Goal: Information Seeking & Learning: Learn about a topic

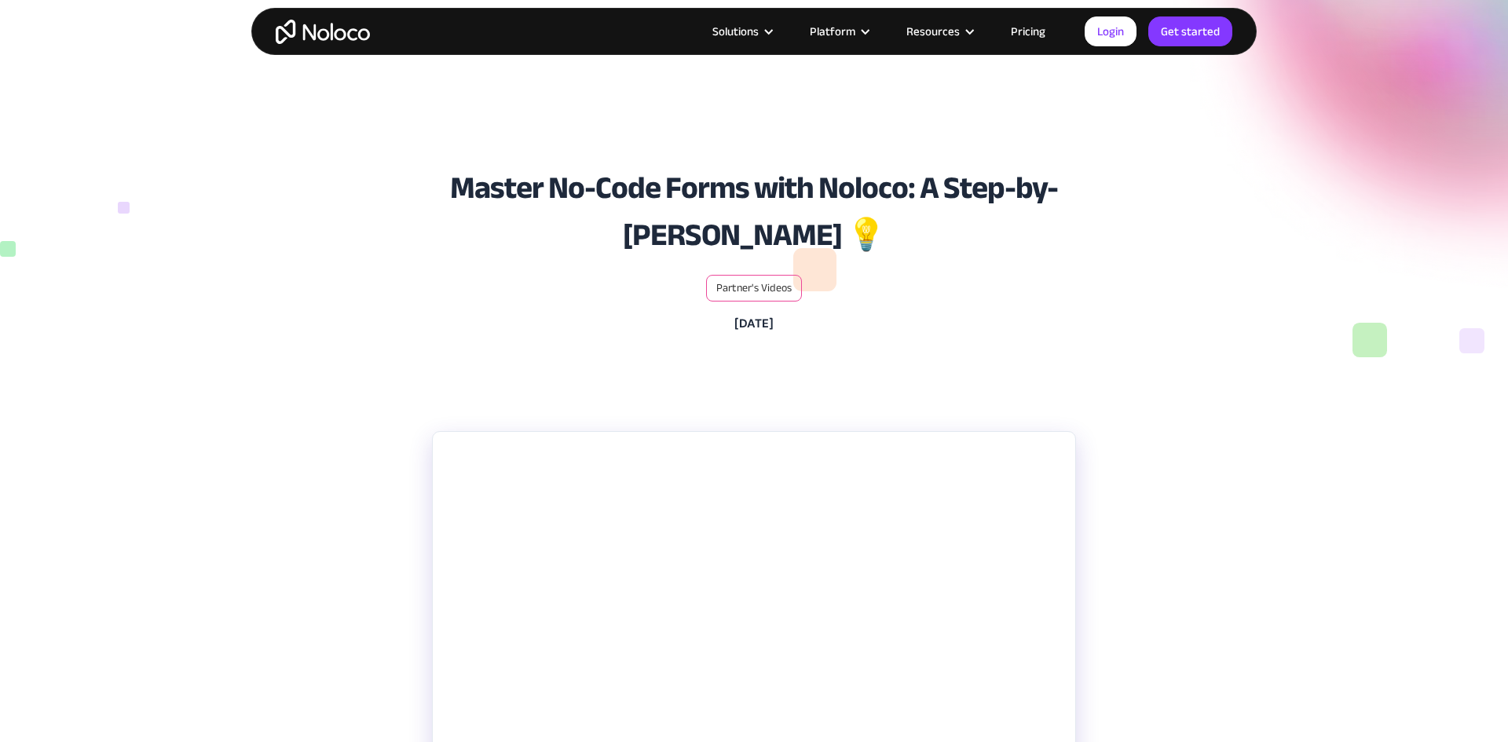
scroll to position [407, 0]
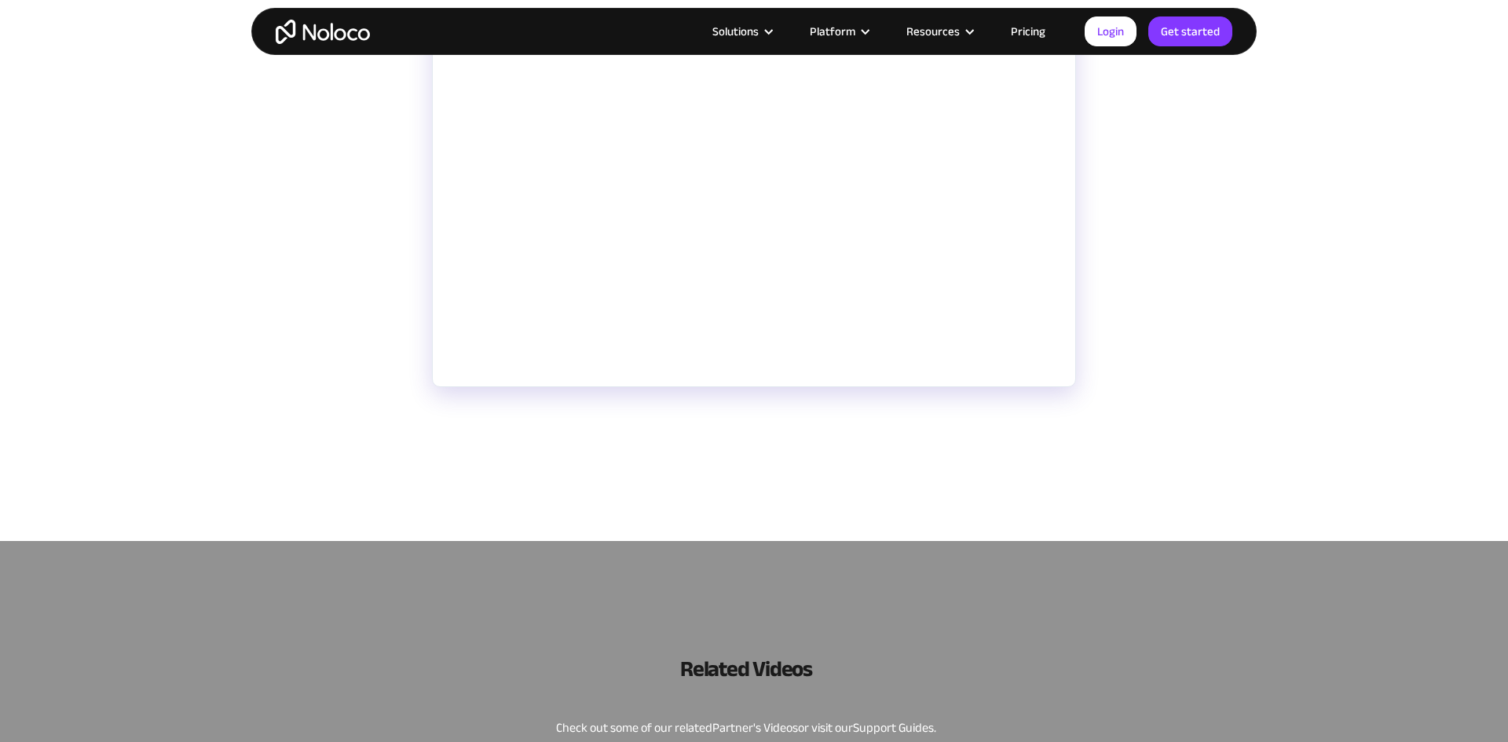
click at [397, 321] on section "Need a simple way to gather and manage data collected from inside and outside y…" at bounding box center [754, 275] width 1508 height 533
click at [343, 302] on section "Need a simple way to gather and manage data collected from inside and outside y…" at bounding box center [754, 275] width 1508 height 533
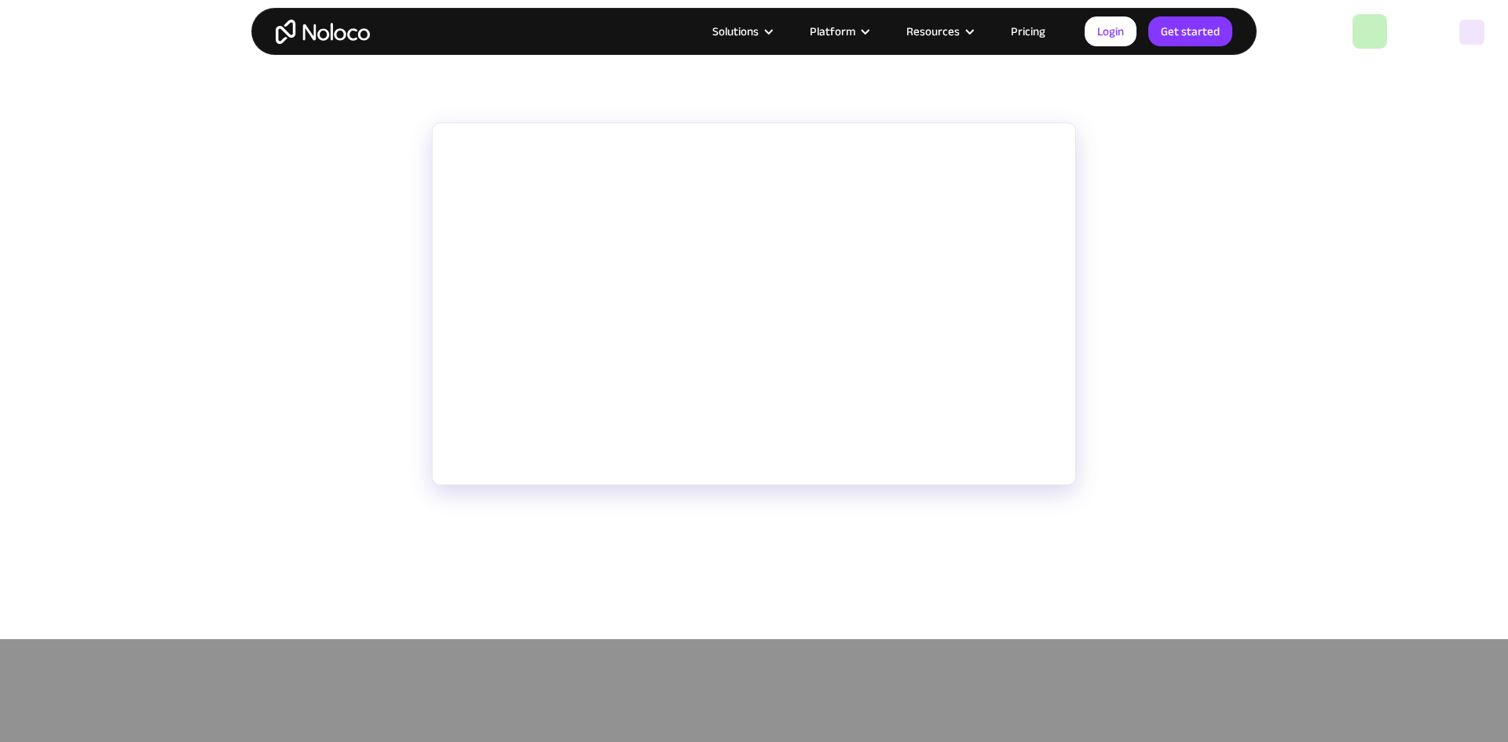
scroll to position [311, 0]
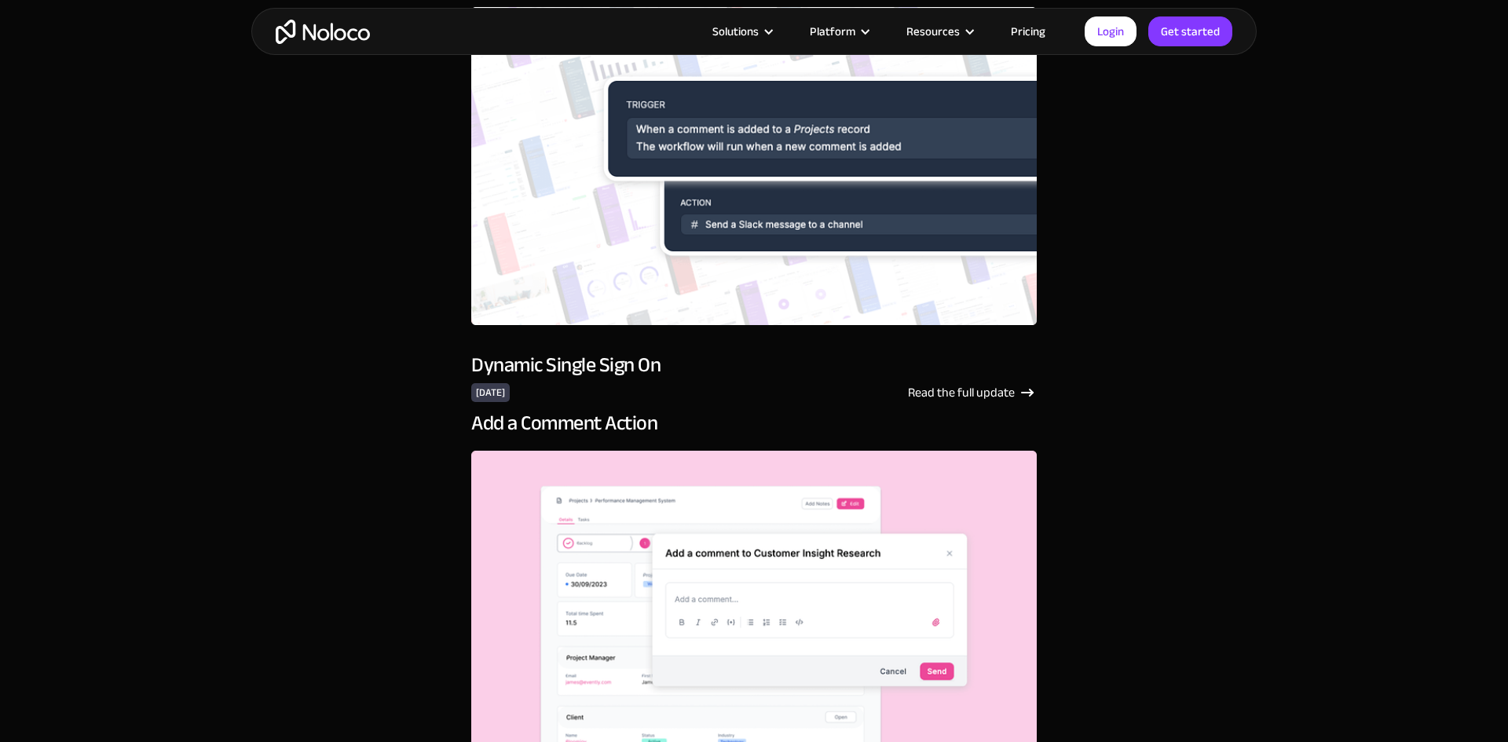
scroll to position [6910, 0]
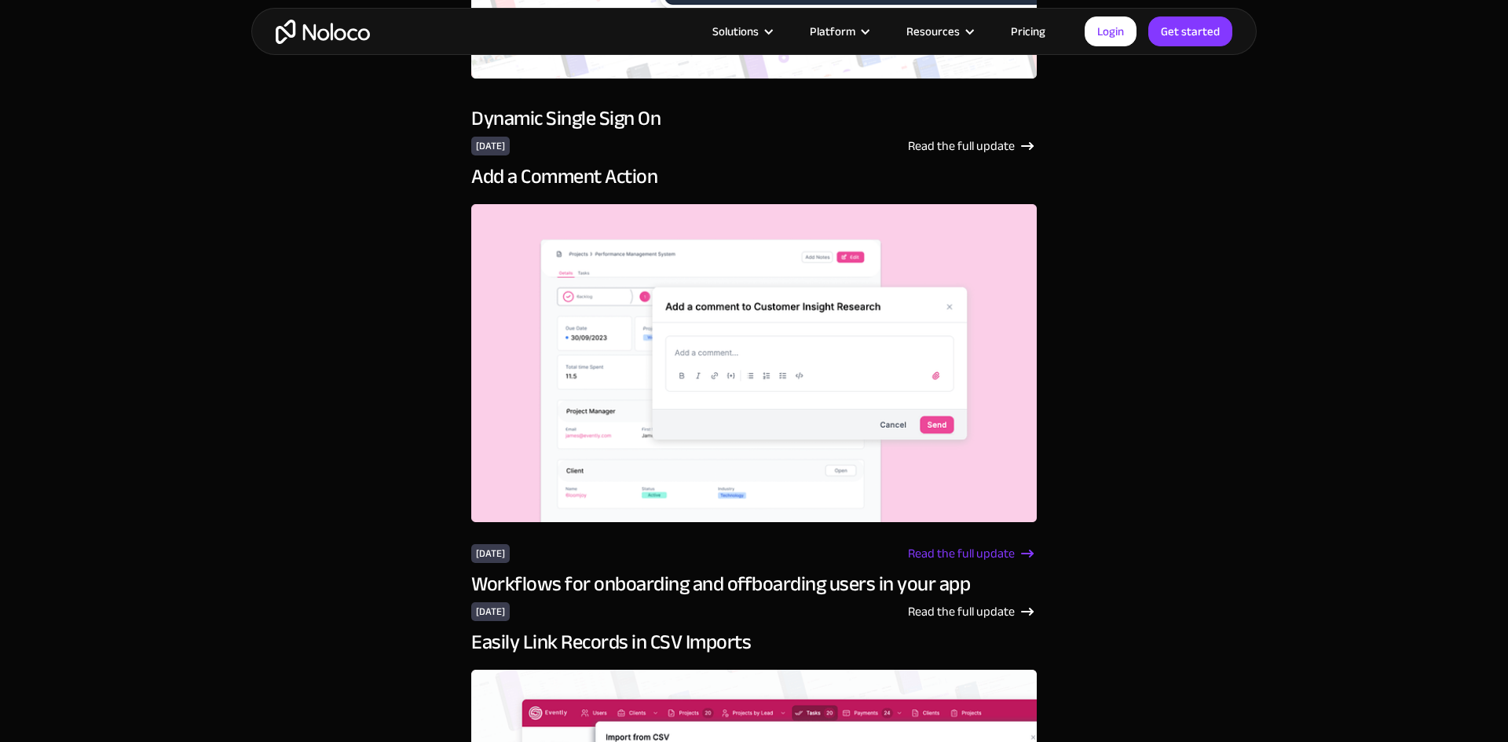
click at [954, 552] on div "Read the full update" at bounding box center [961, 553] width 107 height 19
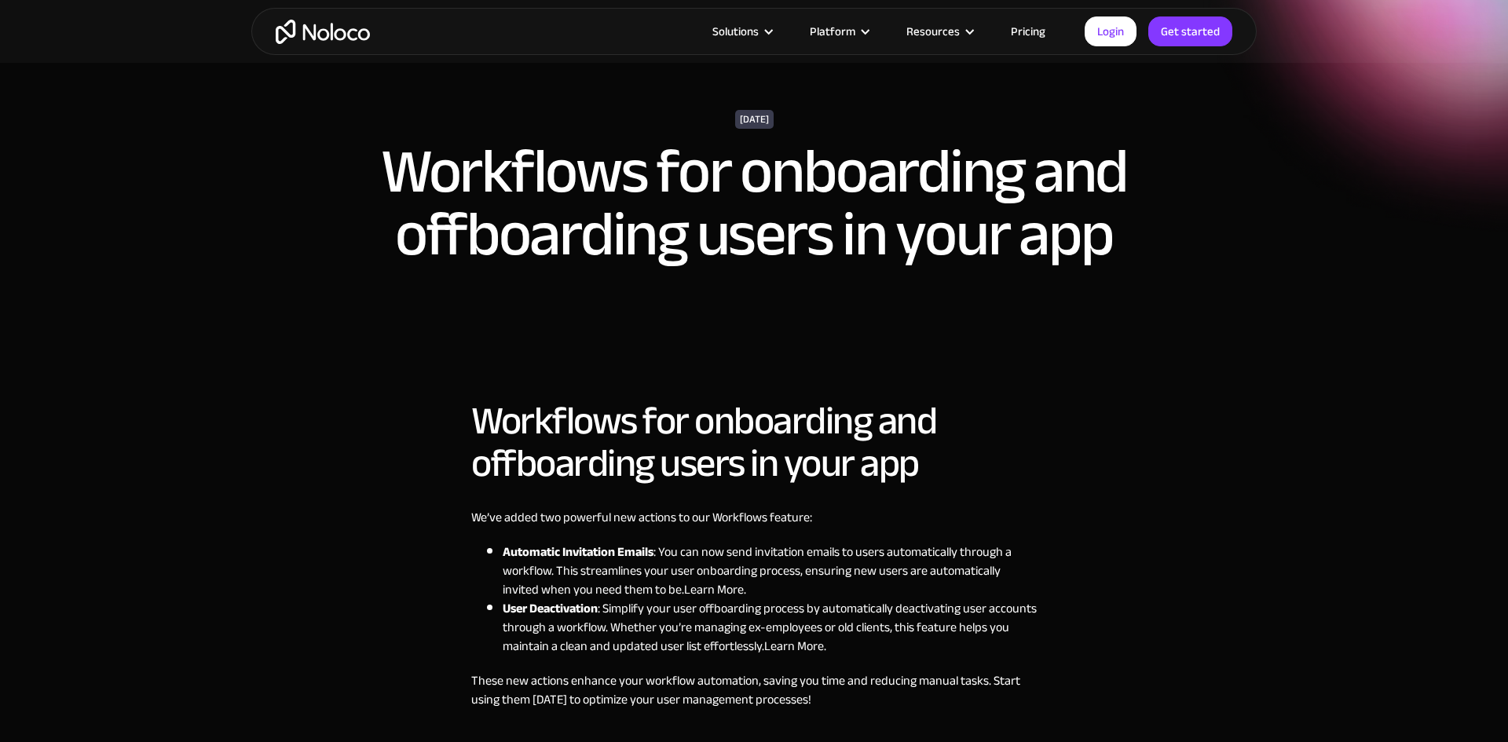
scroll to position [244, 0]
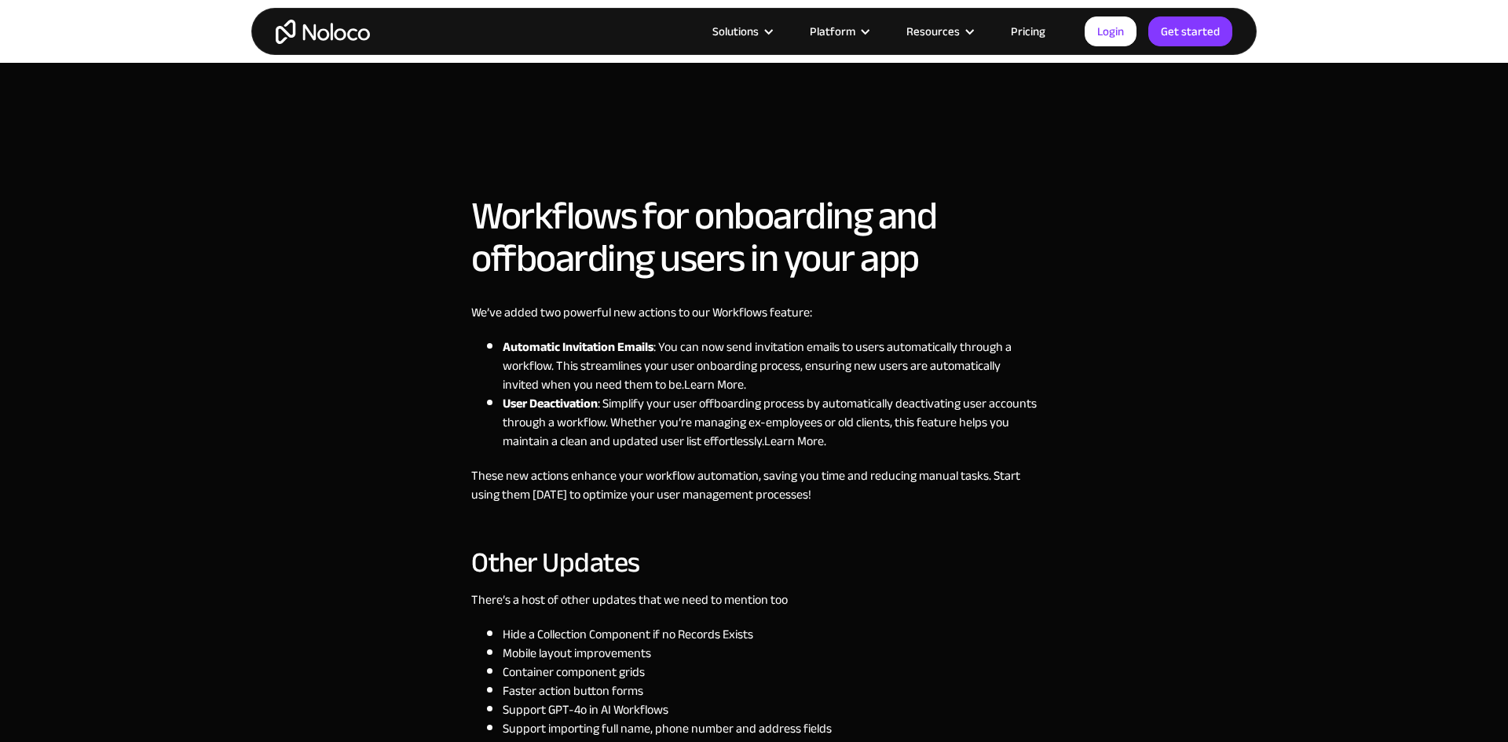
click at [367, 489] on div "Solutions Use Cases Business Types Project Management Keep track of customers, …" at bounding box center [754, 611] width 1508 height 1710
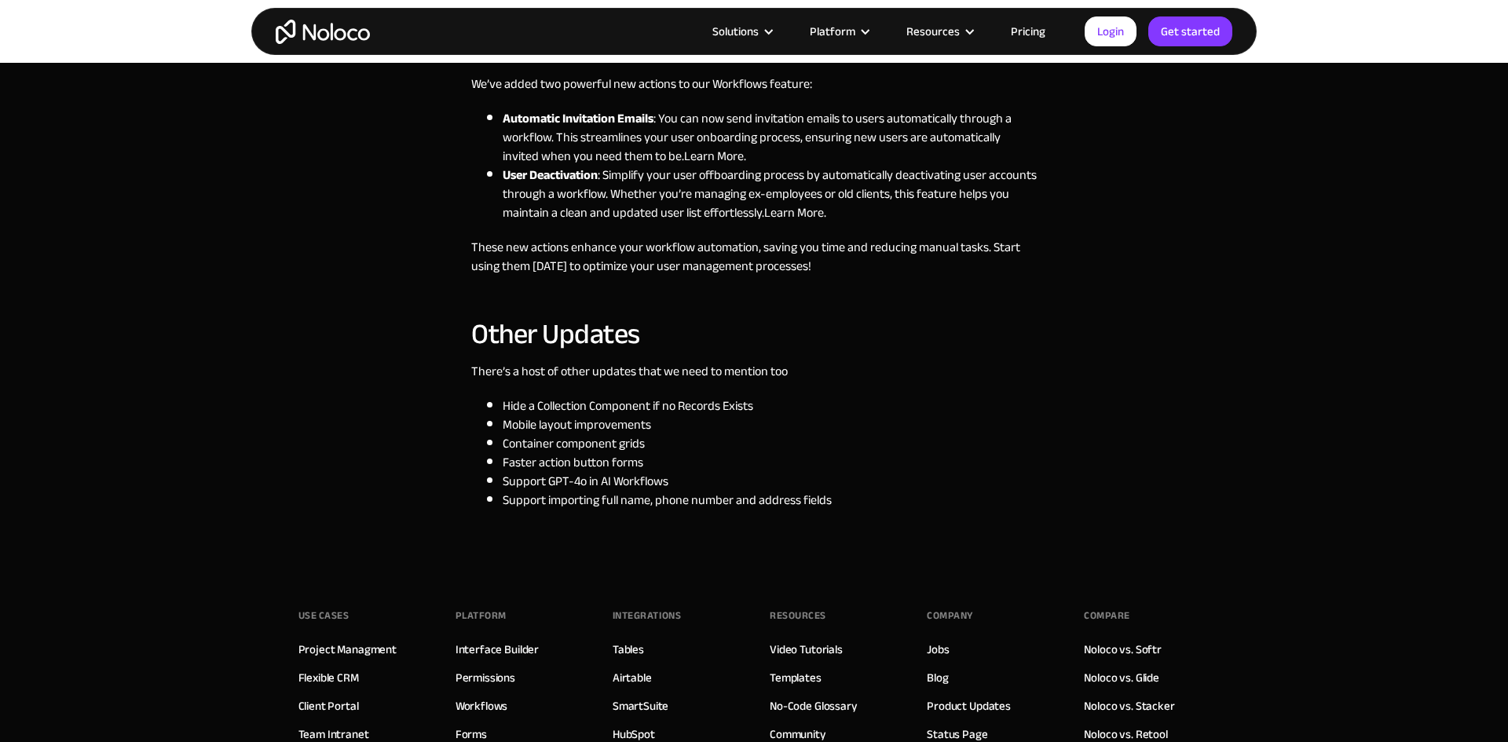
scroll to position [475, 0]
click at [379, 455] on div "Solutions Use Cases Business Types Project Management Keep track of customers, …" at bounding box center [754, 380] width 1508 height 1710
click at [379, 454] on div "Solutions Use Cases Business Types Project Management Keep track of customers, …" at bounding box center [754, 380] width 1508 height 1710
click at [385, 444] on div "Solutions Use Cases Business Types Project Management Keep track of customers, …" at bounding box center [754, 380] width 1508 height 1710
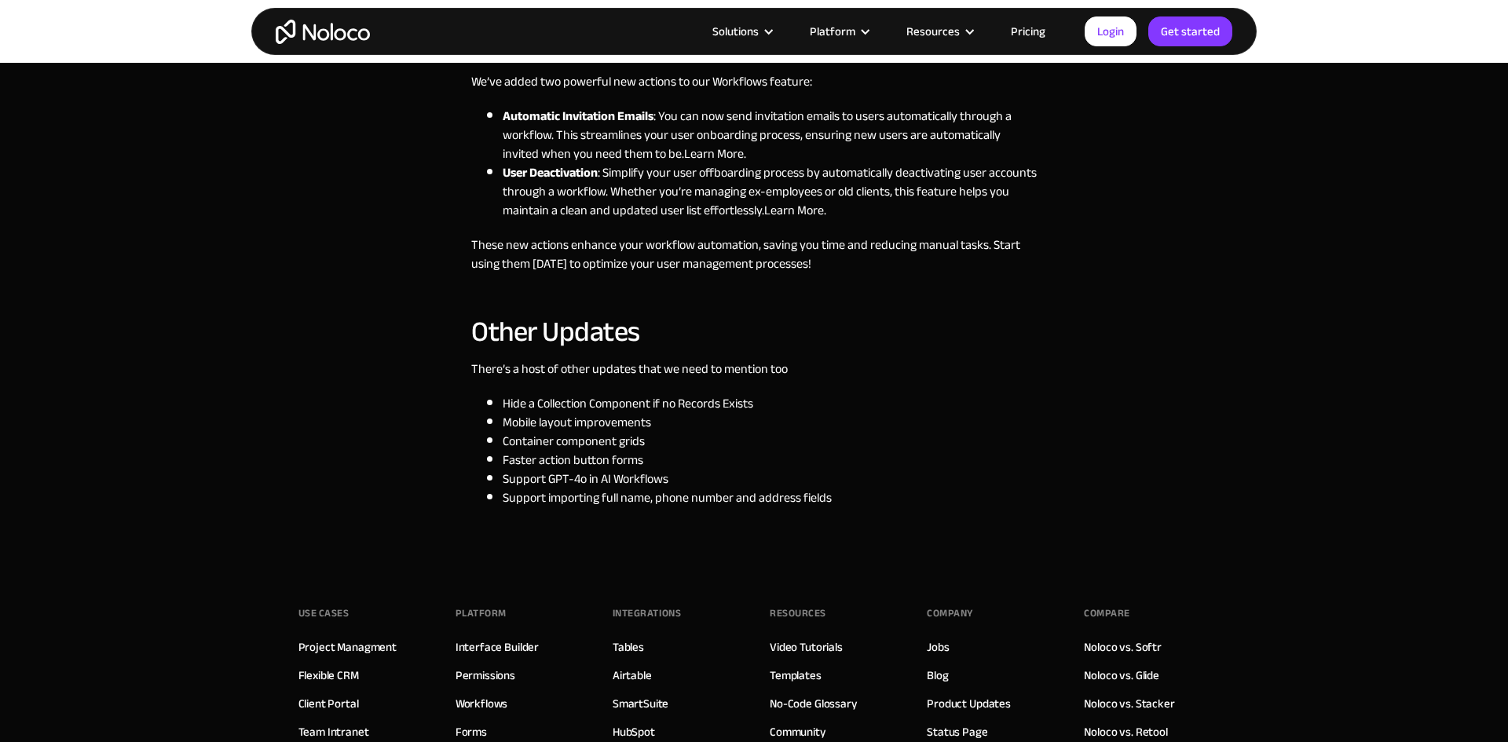
click at [1099, 288] on div "Solutions Use Cases Business Types Project Management Keep track of customers, …" at bounding box center [754, 380] width 1508 height 1710
click at [1175, 205] on div "Solutions Use Cases Business Types Project Management Keep track of customers, …" at bounding box center [754, 380] width 1508 height 1710
click at [1175, 206] on div "Solutions Use Cases Business Types Project Management Keep track of customers, …" at bounding box center [754, 380] width 1508 height 1710
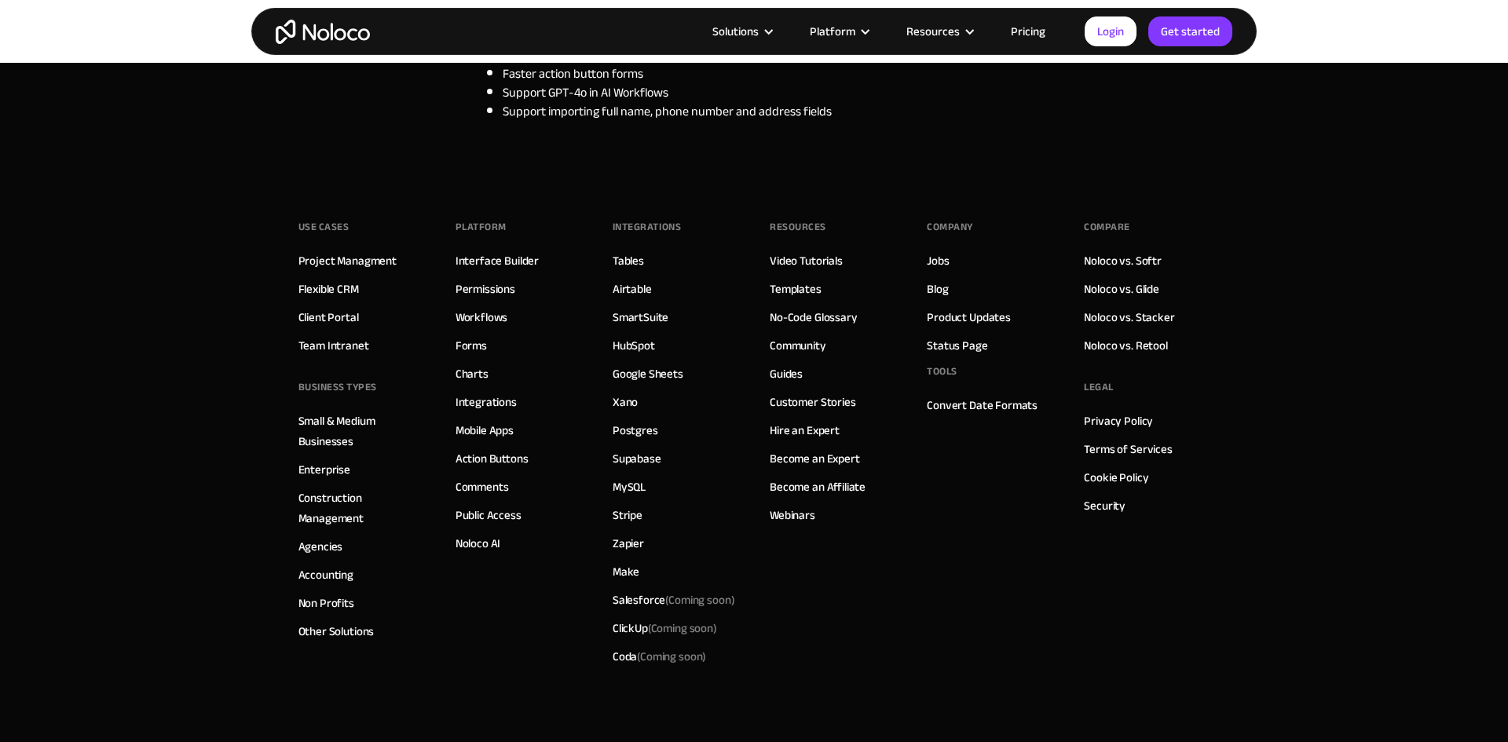
scroll to position [968, 0]
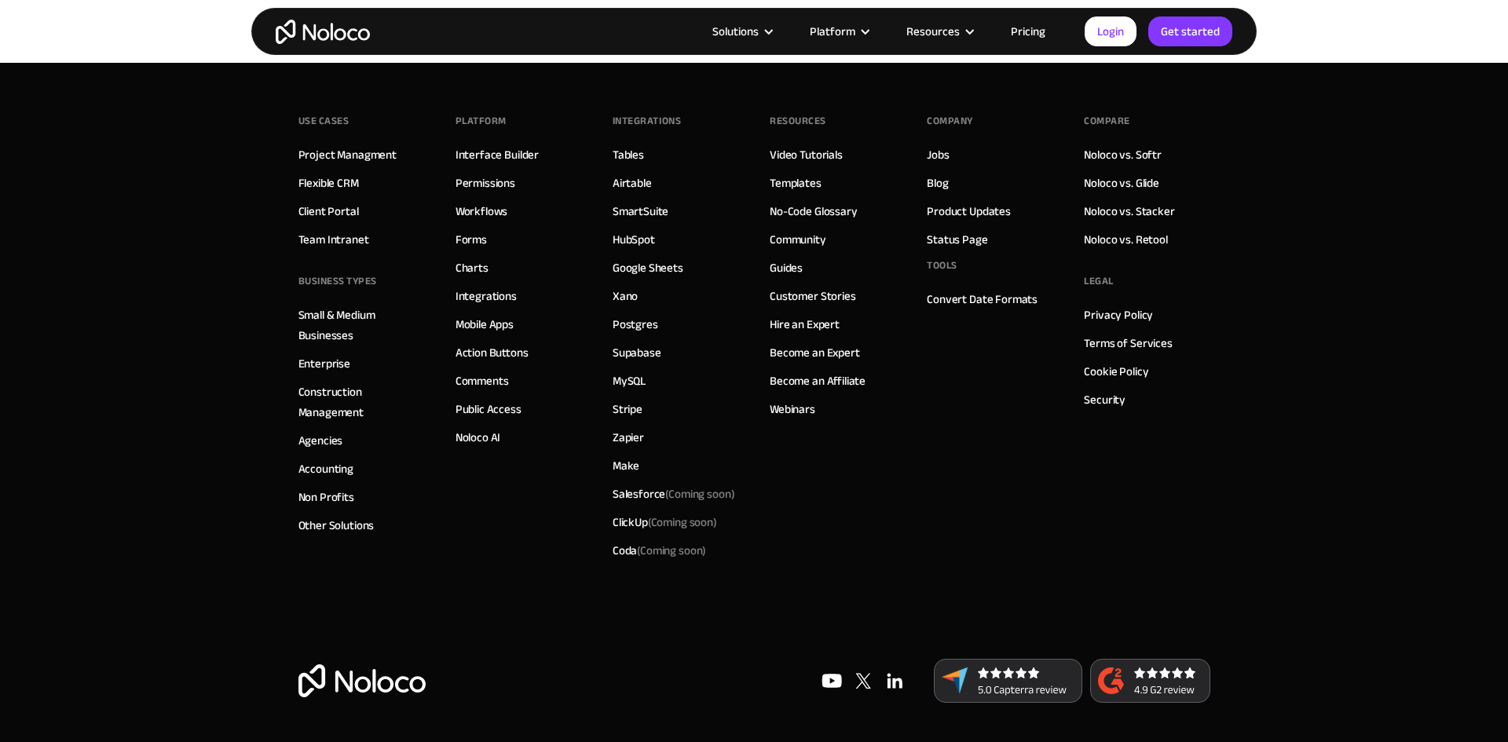
click at [1339, 273] on footer "Use Cases Project Managment Flexible CRM Client Portal Team Intranet BUSINESS T…" at bounding box center [754, 402] width 1508 height 680
click at [1339, 272] on footer "Use Cases Project Managment Flexible CRM Client Portal Team Intranet BUSINESS T…" at bounding box center [754, 402] width 1508 height 680
click at [1317, 42] on div "Solutions Use Cases Business Types Project Management Keep track of customers, …" at bounding box center [754, 31] width 1508 height 63
